Goal: Transaction & Acquisition: Purchase product/service

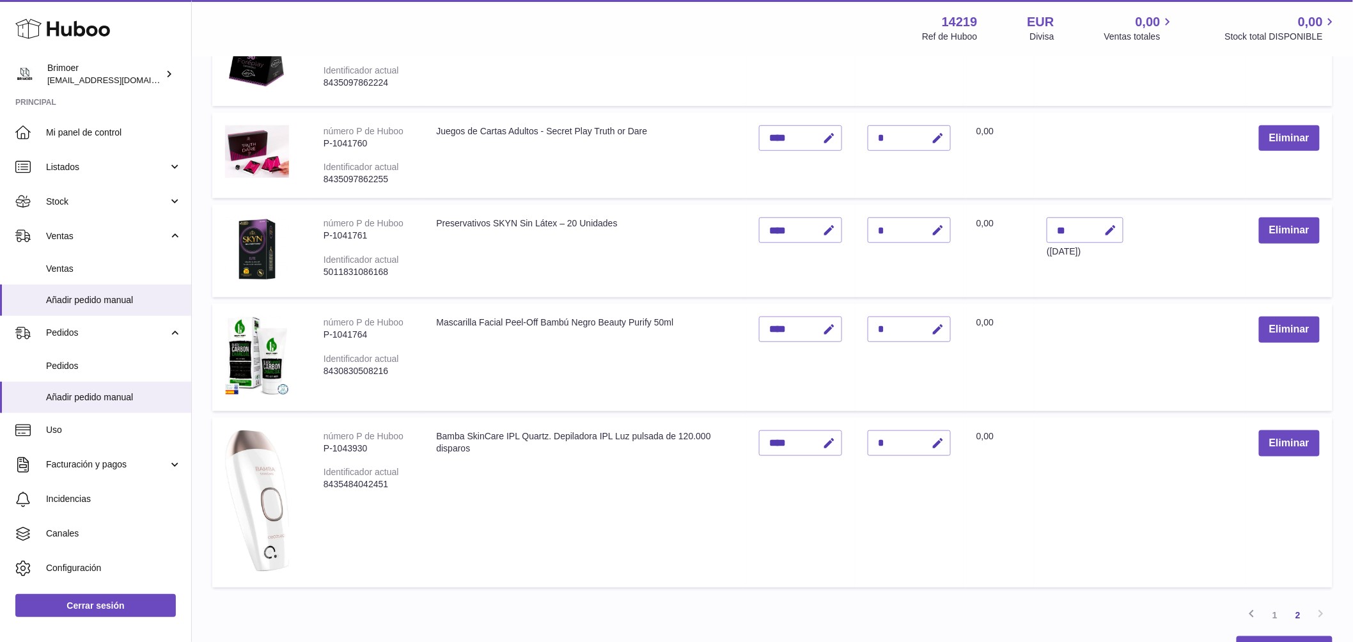
scroll to position [329, 0]
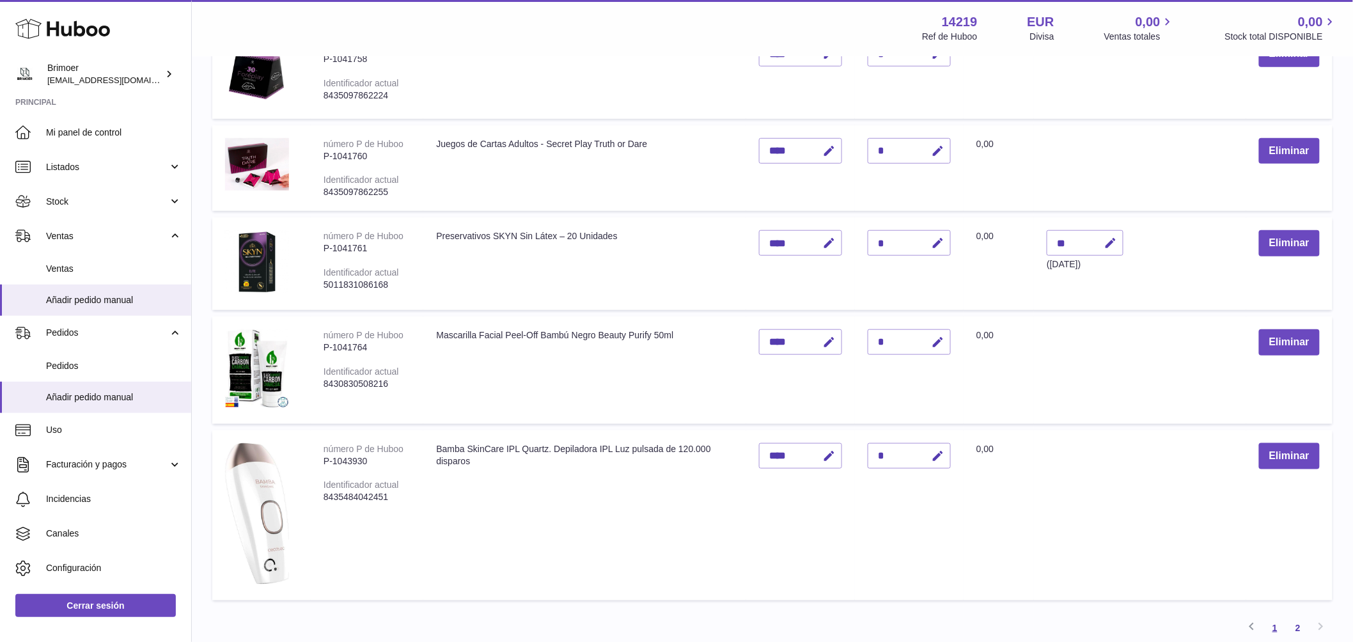
click at [1271, 625] on link "1" at bounding box center [1274, 627] width 23 height 23
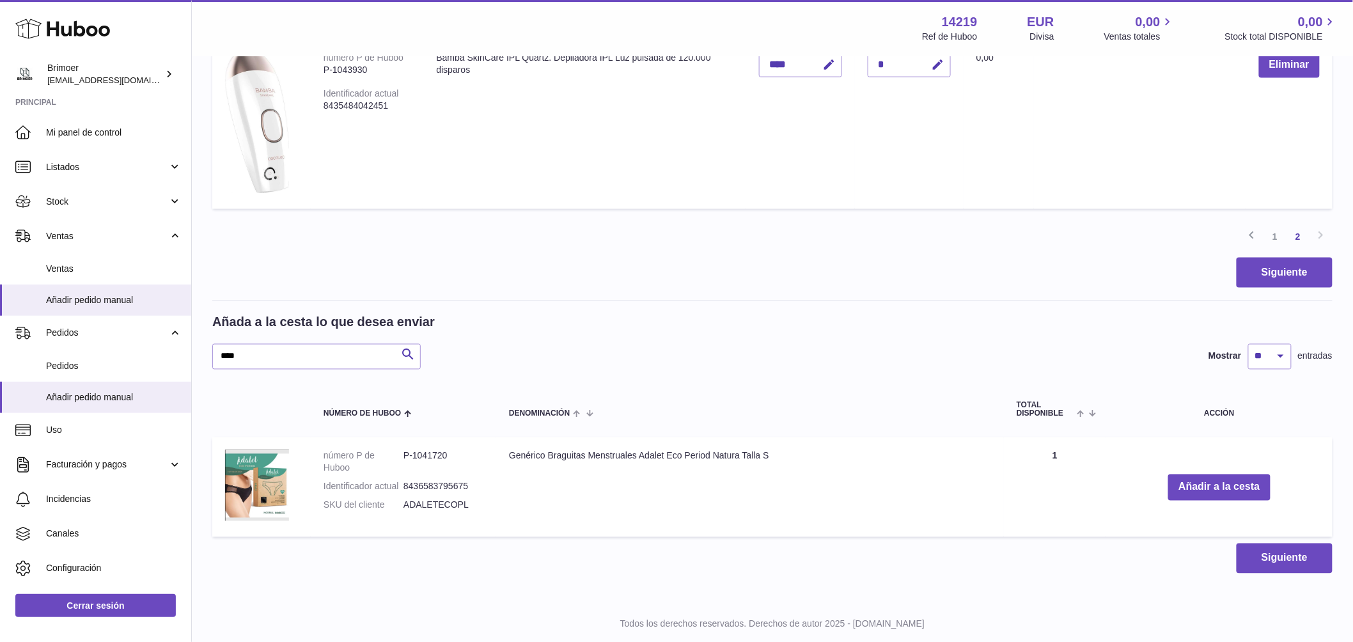
scroll to position [737, 0]
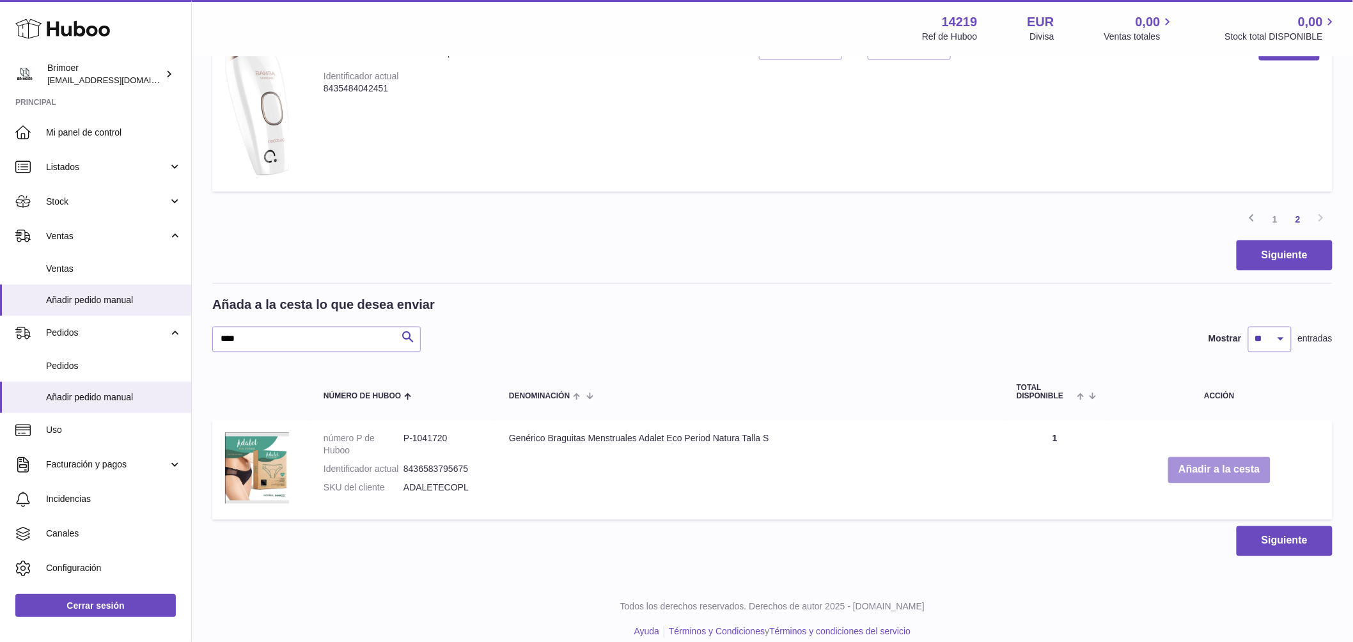
click at [1203, 468] on button "Añadir a la cesta" at bounding box center [1219, 470] width 102 height 26
click at [119, 296] on span "Añadir pedido manual" at bounding box center [114, 300] width 136 height 12
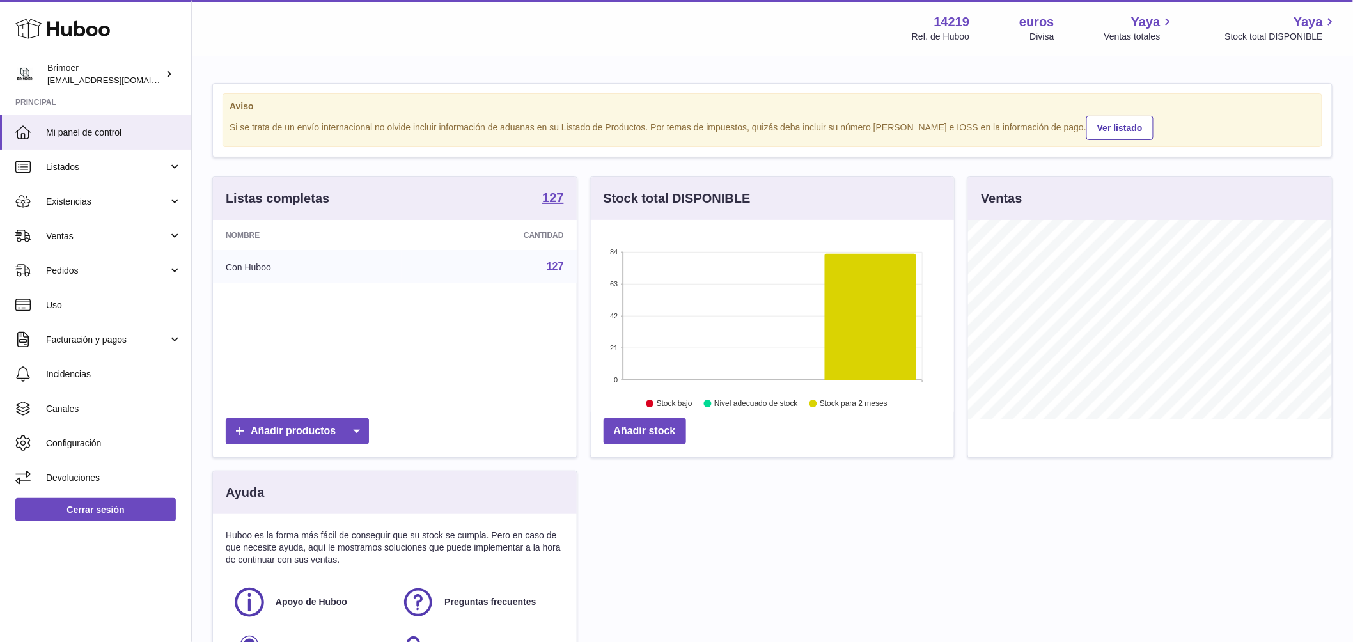
scroll to position [199, 363]
click at [102, 233] on span "Ventas" at bounding box center [107, 236] width 122 height 12
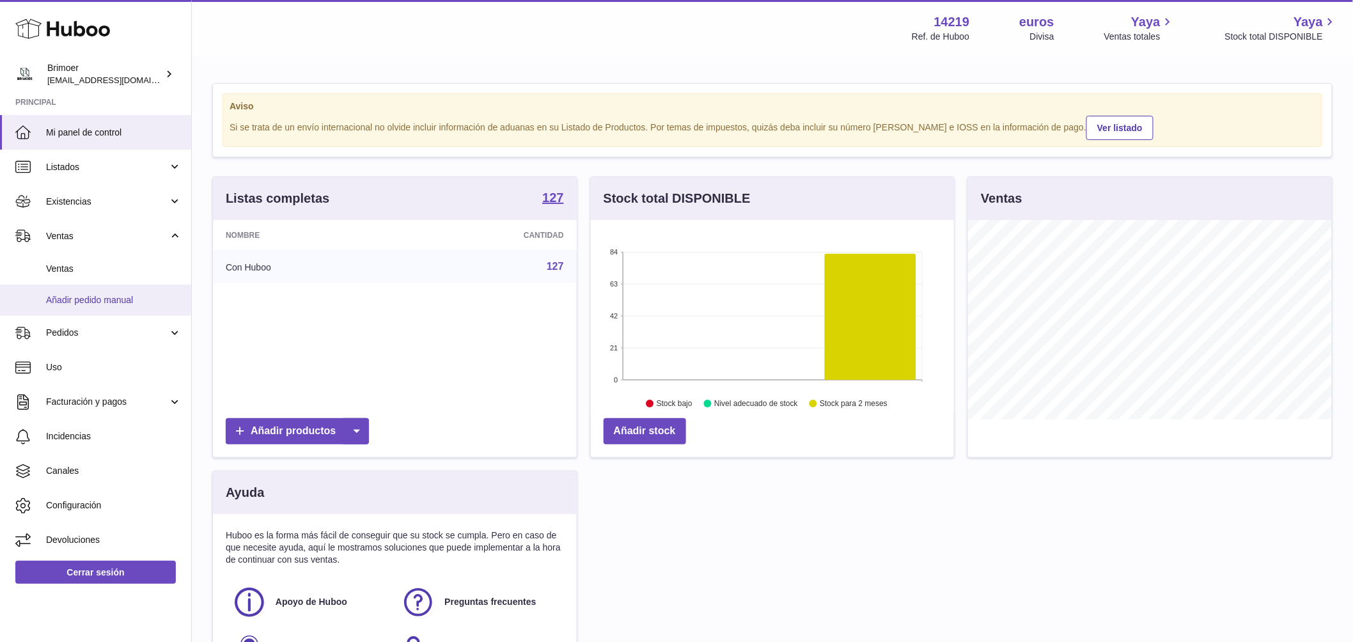
click at [113, 301] on font "Añadir pedido manual" at bounding box center [89, 300] width 87 height 10
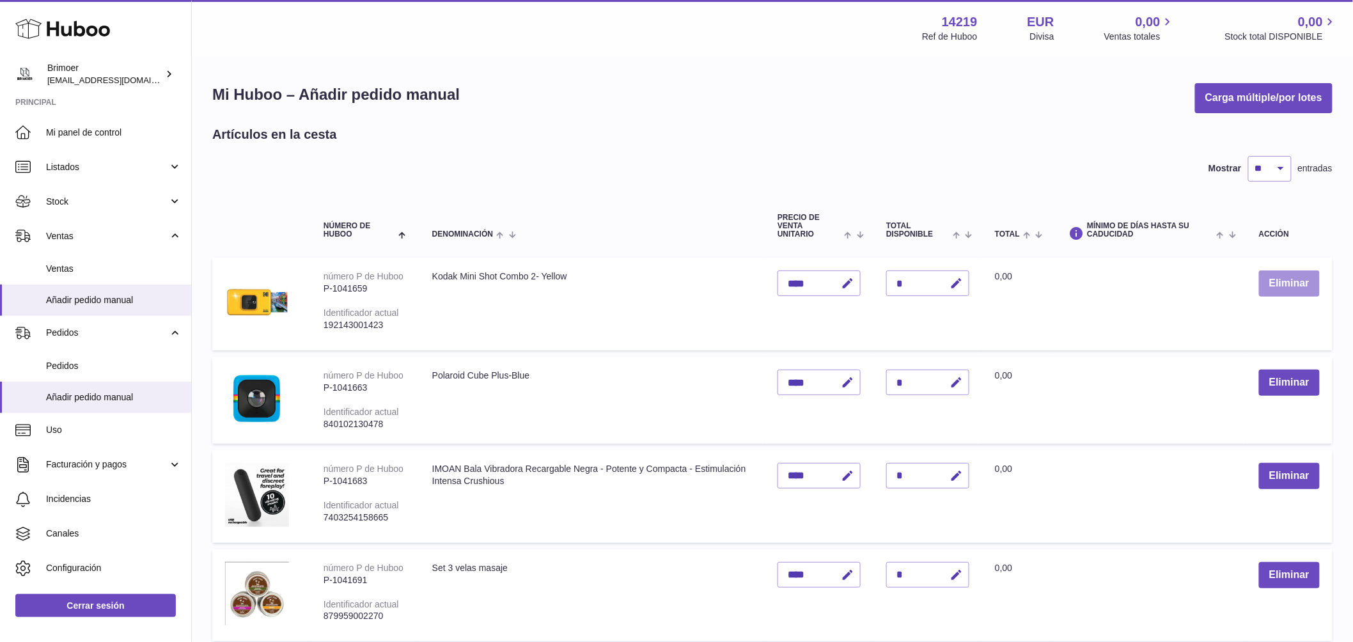
click at [1287, 281] on button "Eliminar" at bounding box center [1289, 283] width 61 height 26
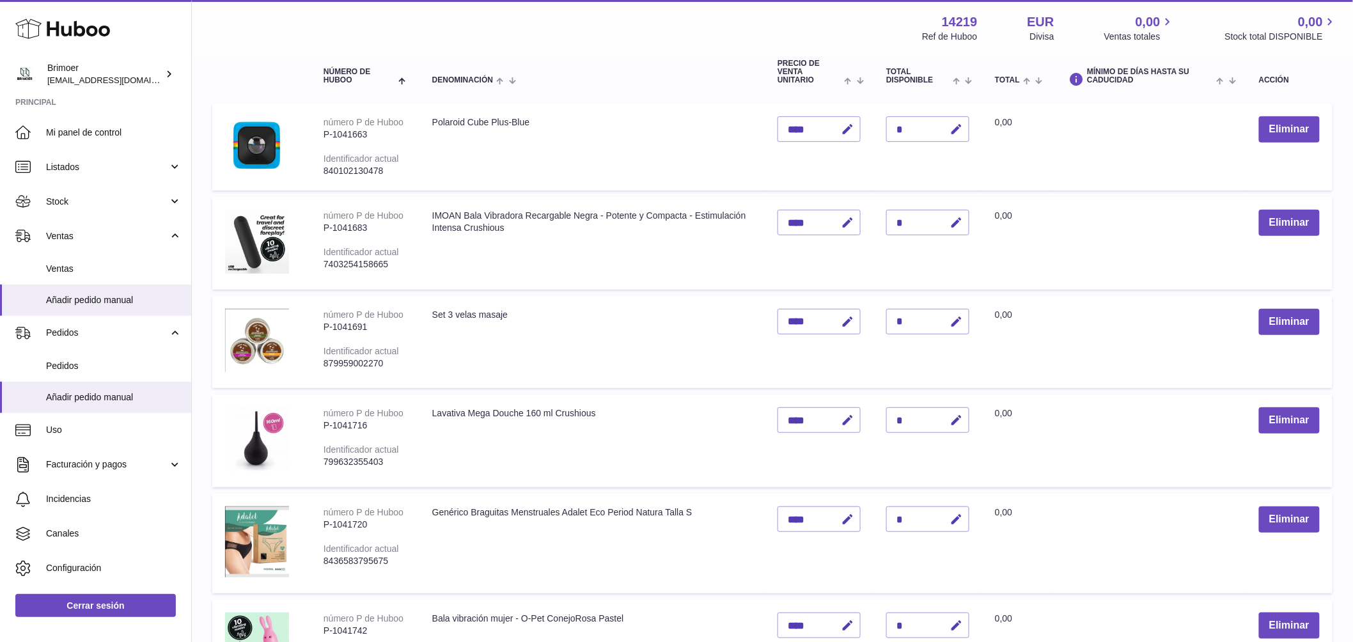
scroll to position [220, 0]
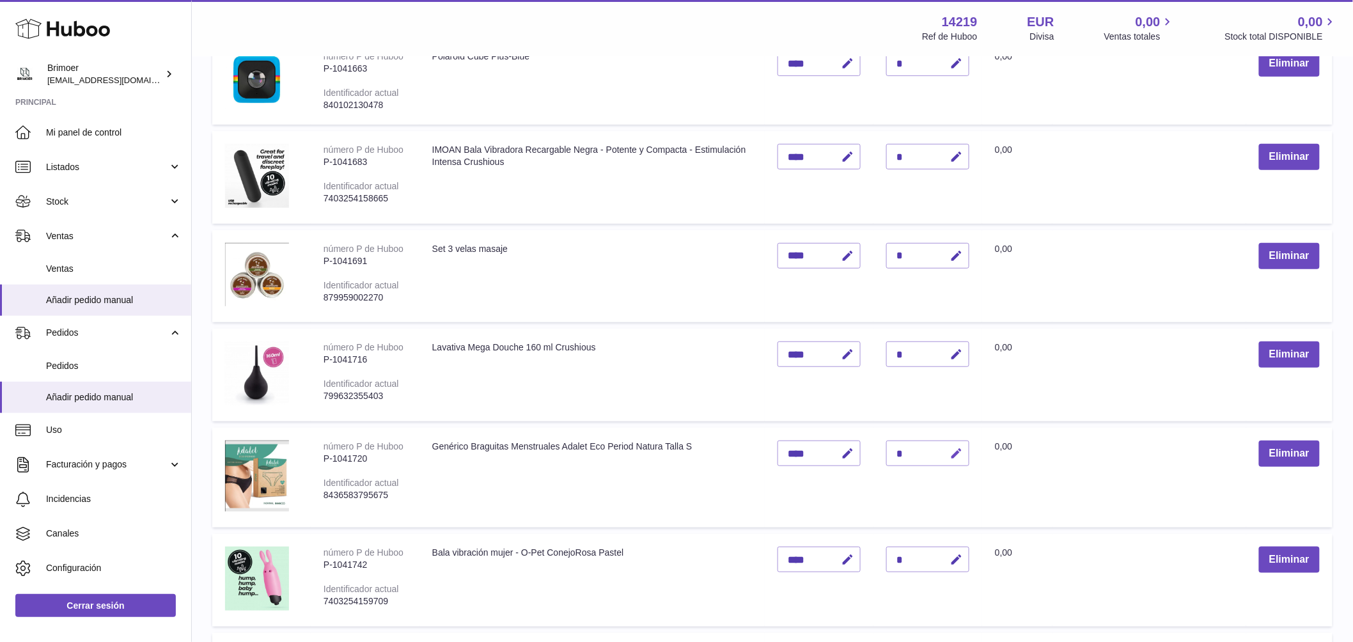
click at [954, 449] on icon "button" at bounding box center [955, 453] width 13 height 13
type input "*"
click at [953, 448] on icon "submit" at bounding box center [957, 454] width 12 height 12
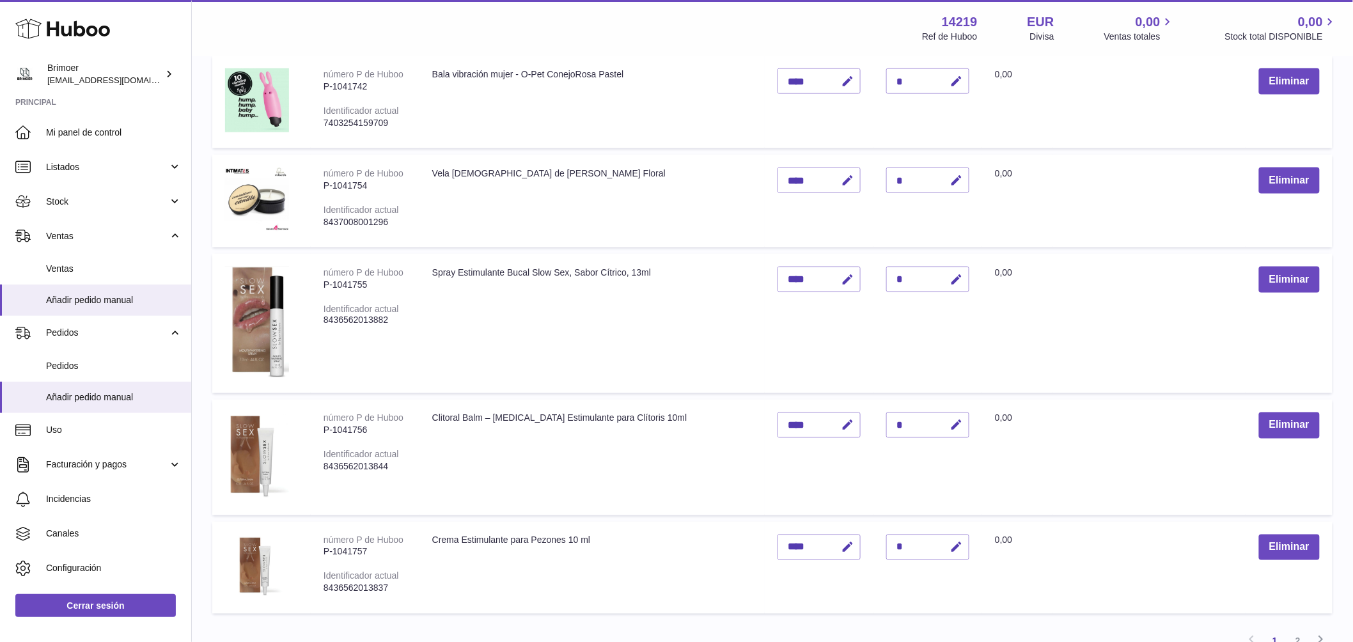
scroll to position [905, 0]
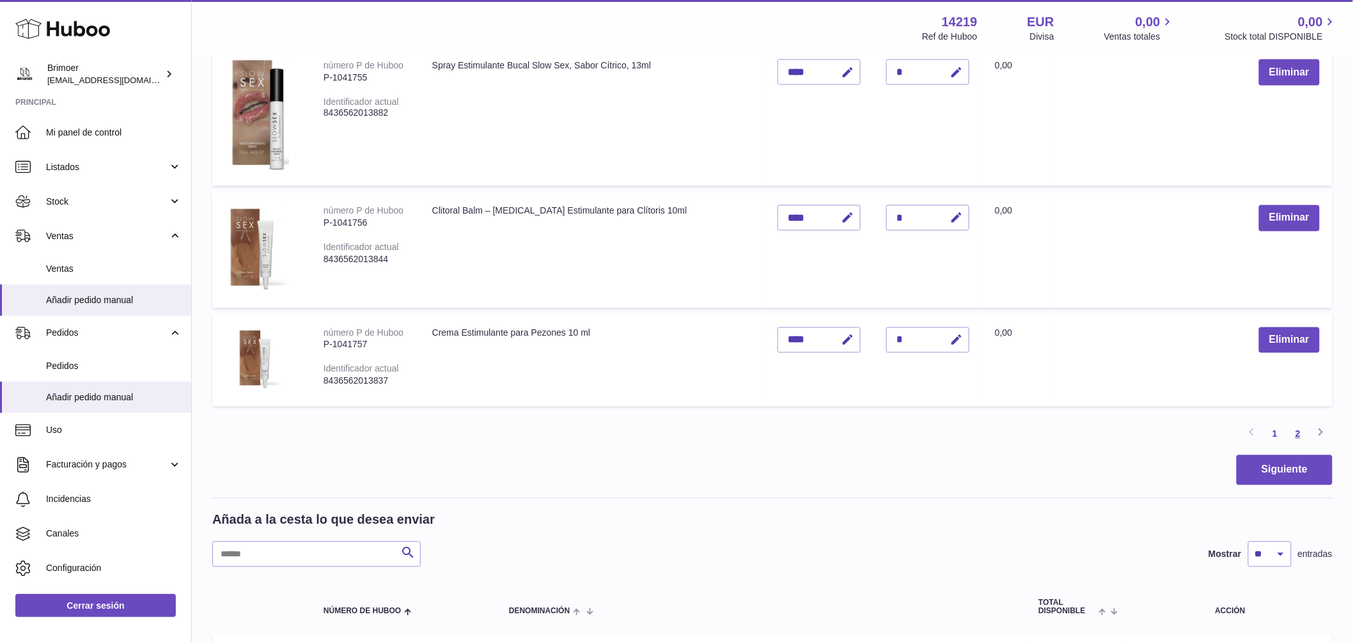
click at [1301, 432] on link "2" at bounding box center [1297, 434] width 23 height 23
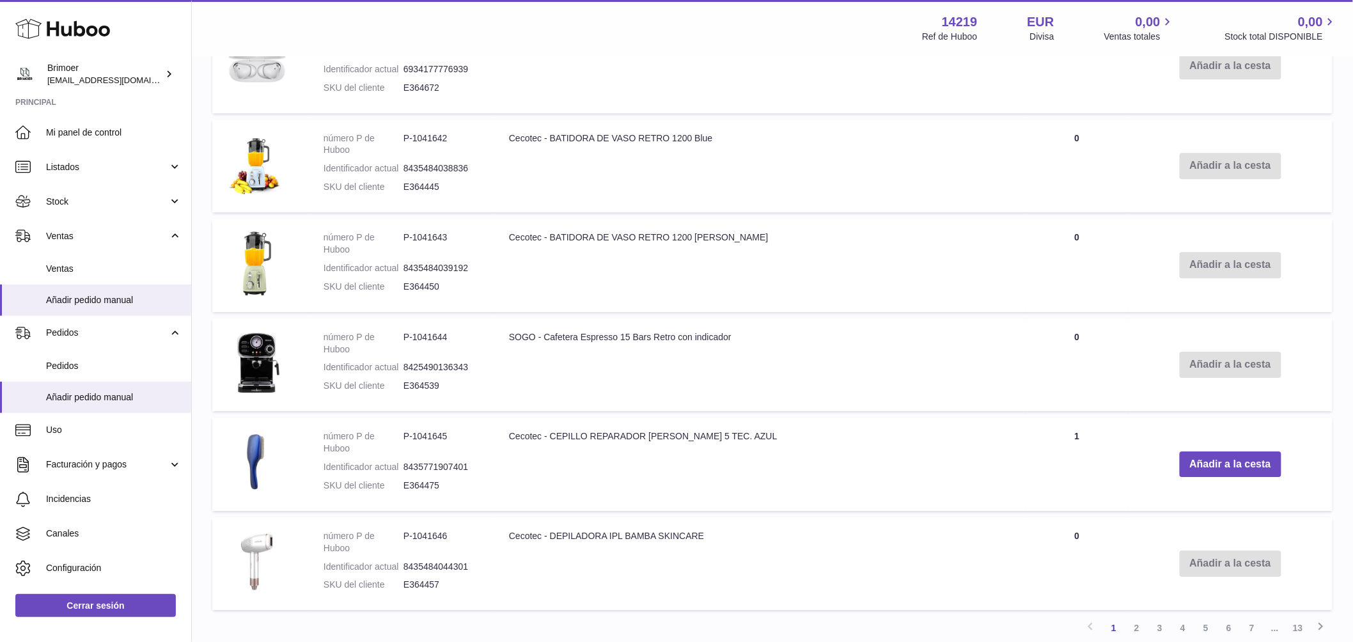
scroll to position [1510, 0]
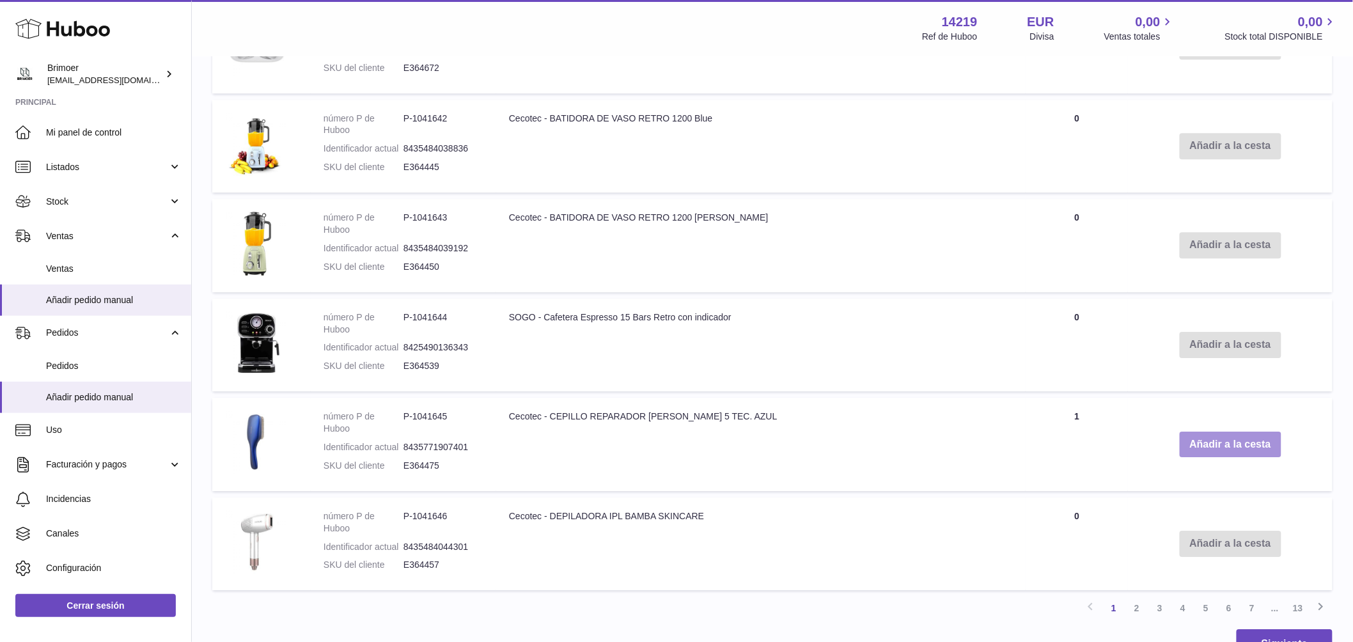
click at [1194, 441] on button "Añadir a la cesta" at bounding box center [1231, 445] width 102 height 26
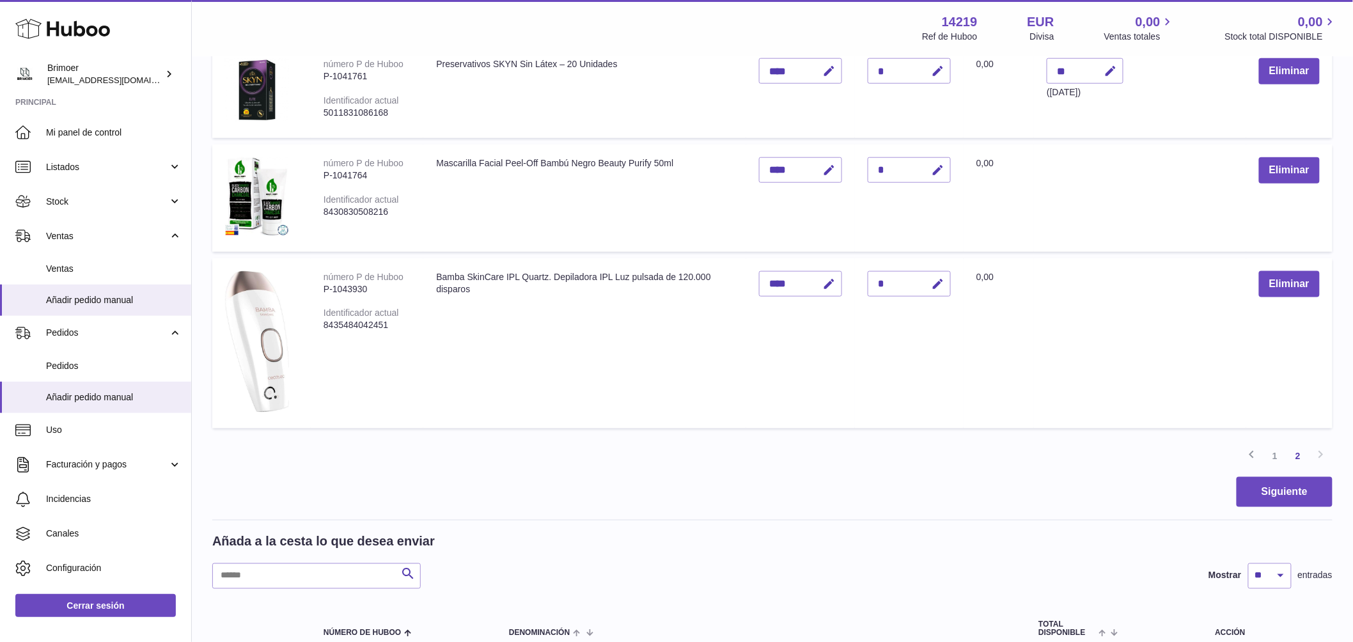
scroll to position [513, 0]
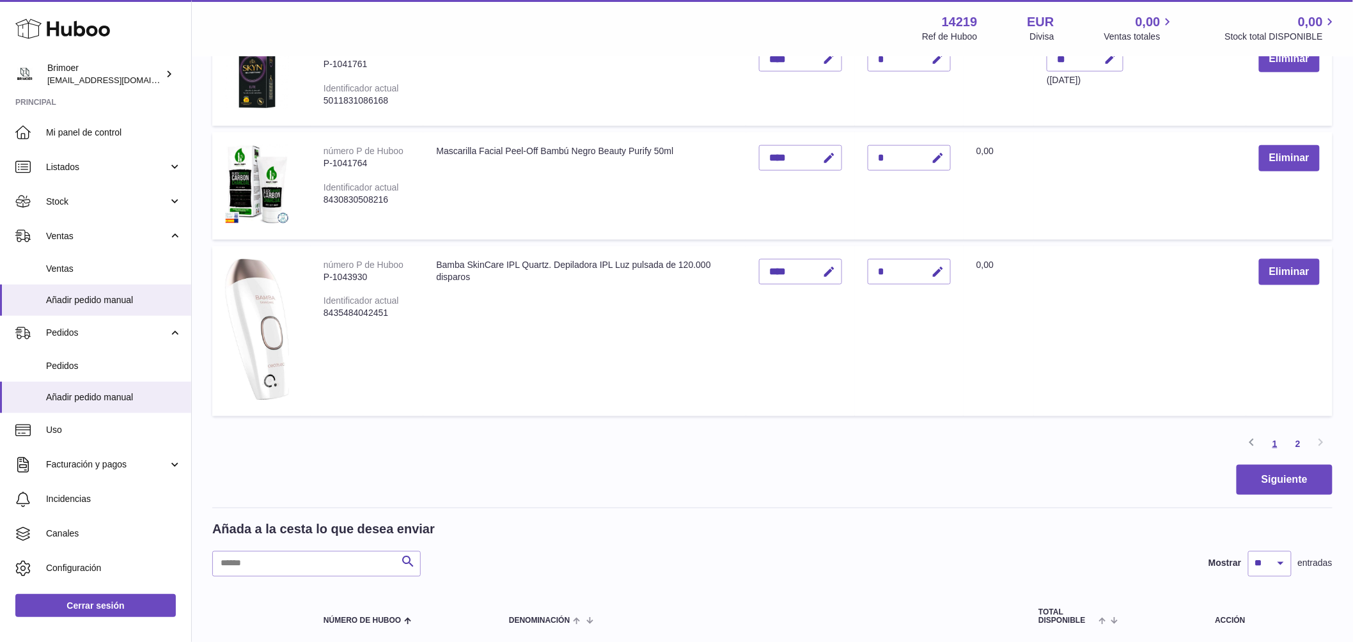
click at [1276, 442] on link "1" at bounding box center [1274, 443] width 23 height 23
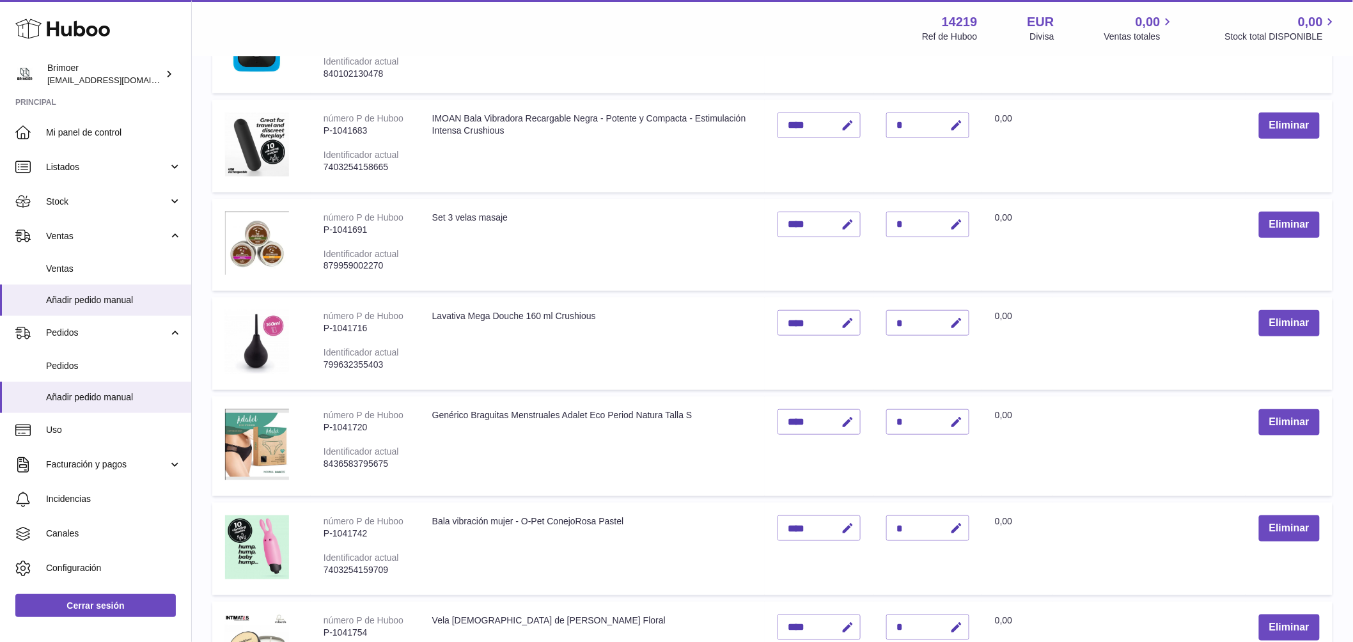
scroll to position [493, 0]
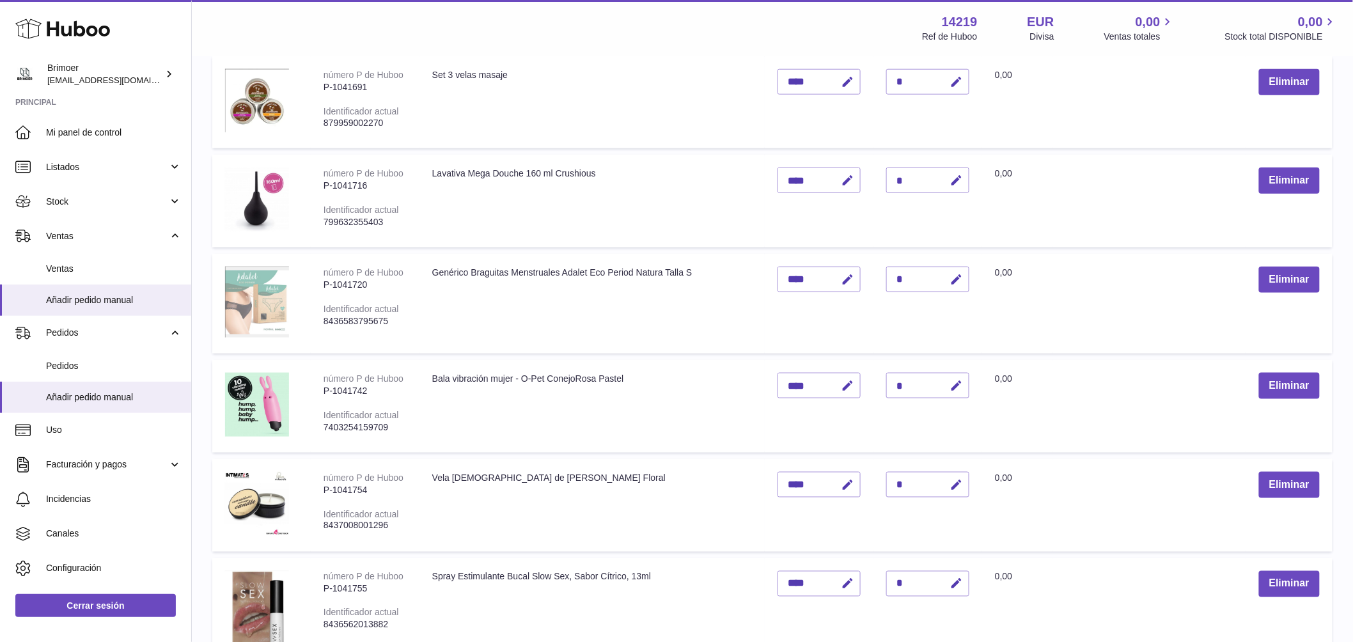
click at [256, 311] on img at bounding box center [257, 302] width 64 height 71
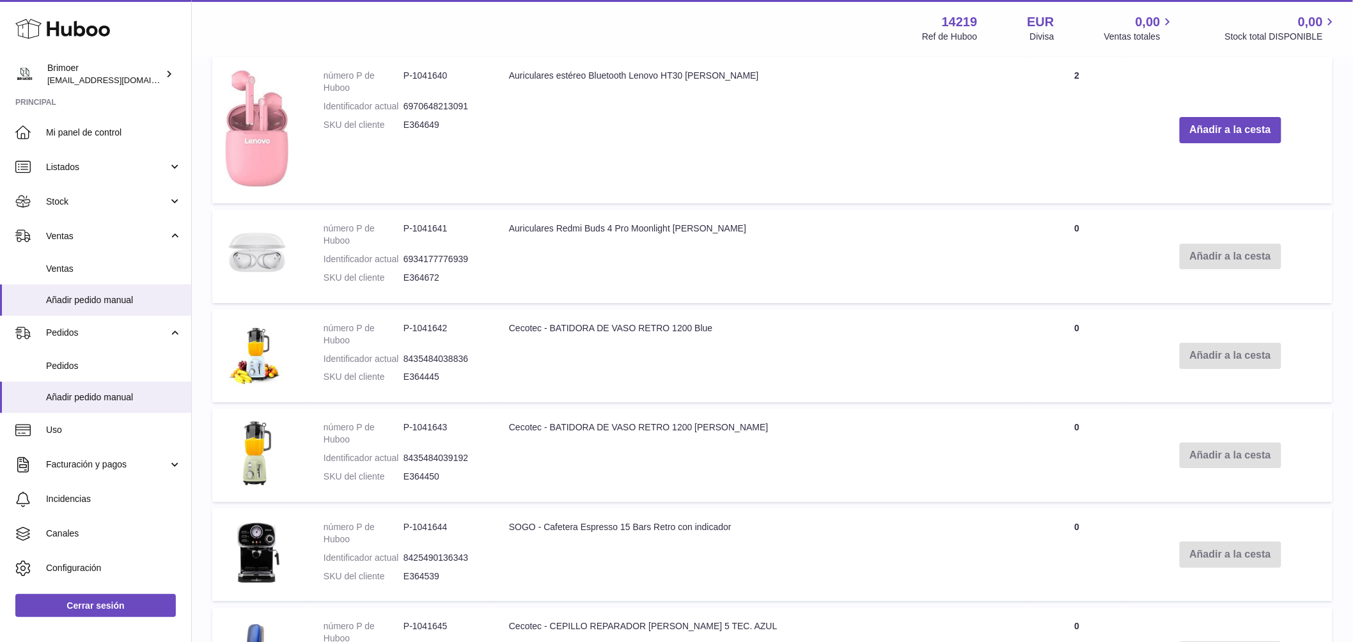
scroll to position [2048, 0]
